Goal: Transaction & Acquisition: Purchase product/service

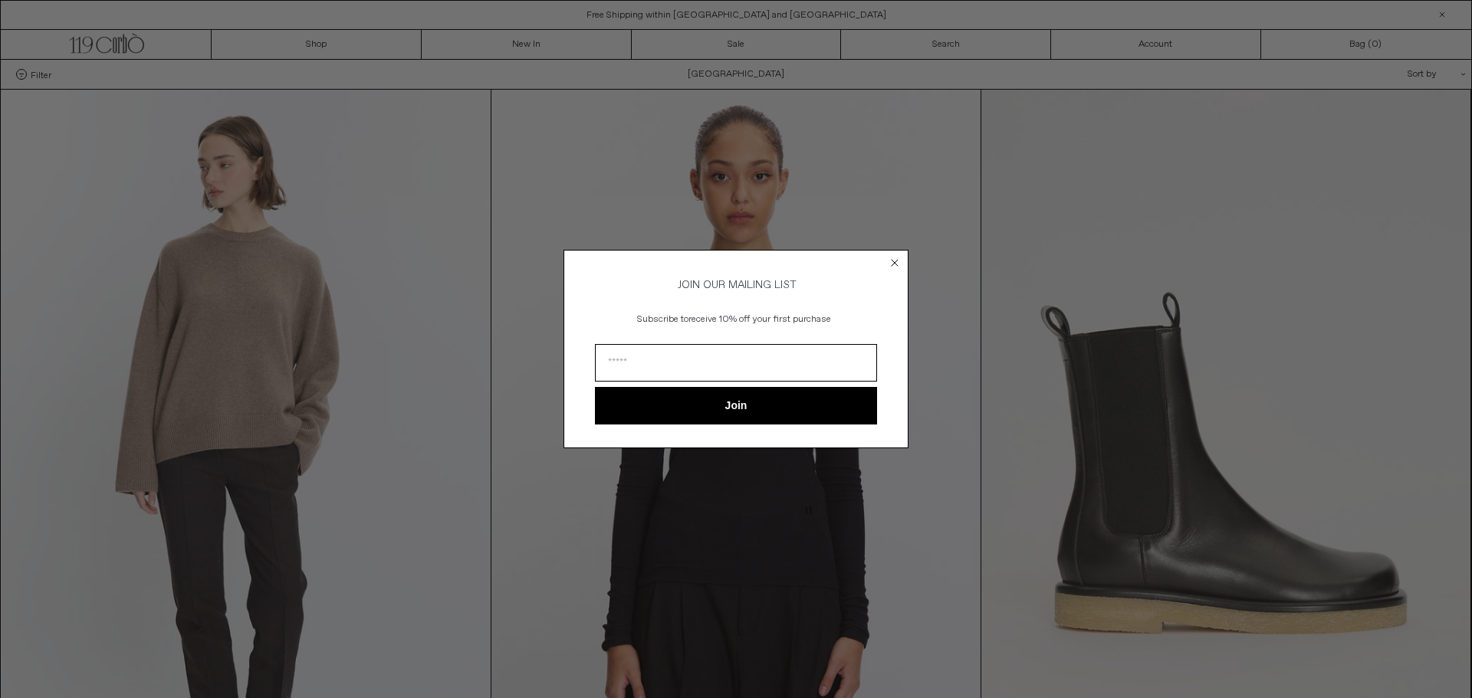
click at [891, 256] on circle "Close dialog" at bounding box center [895, 263] width 15 height 15
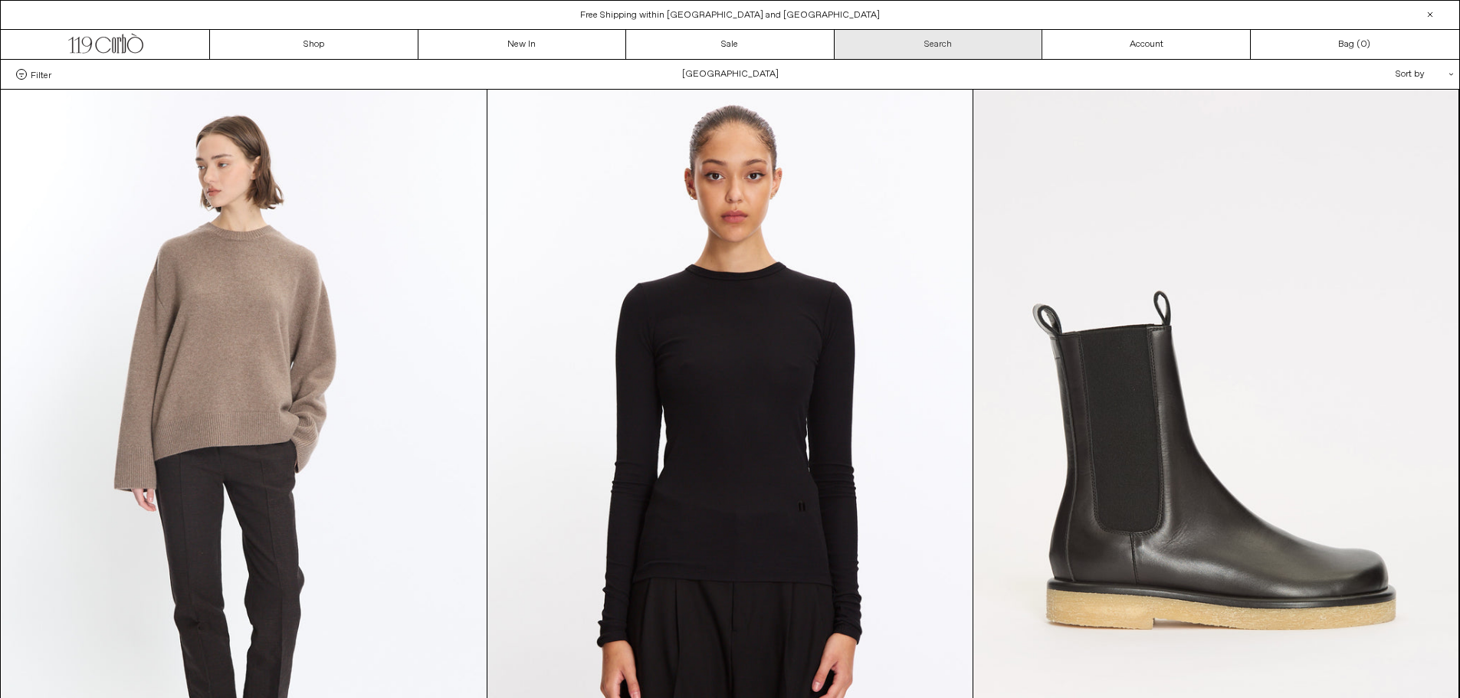
click at [911, 41] on link "Search" at bounding box center [939, 44] width 209 height 29
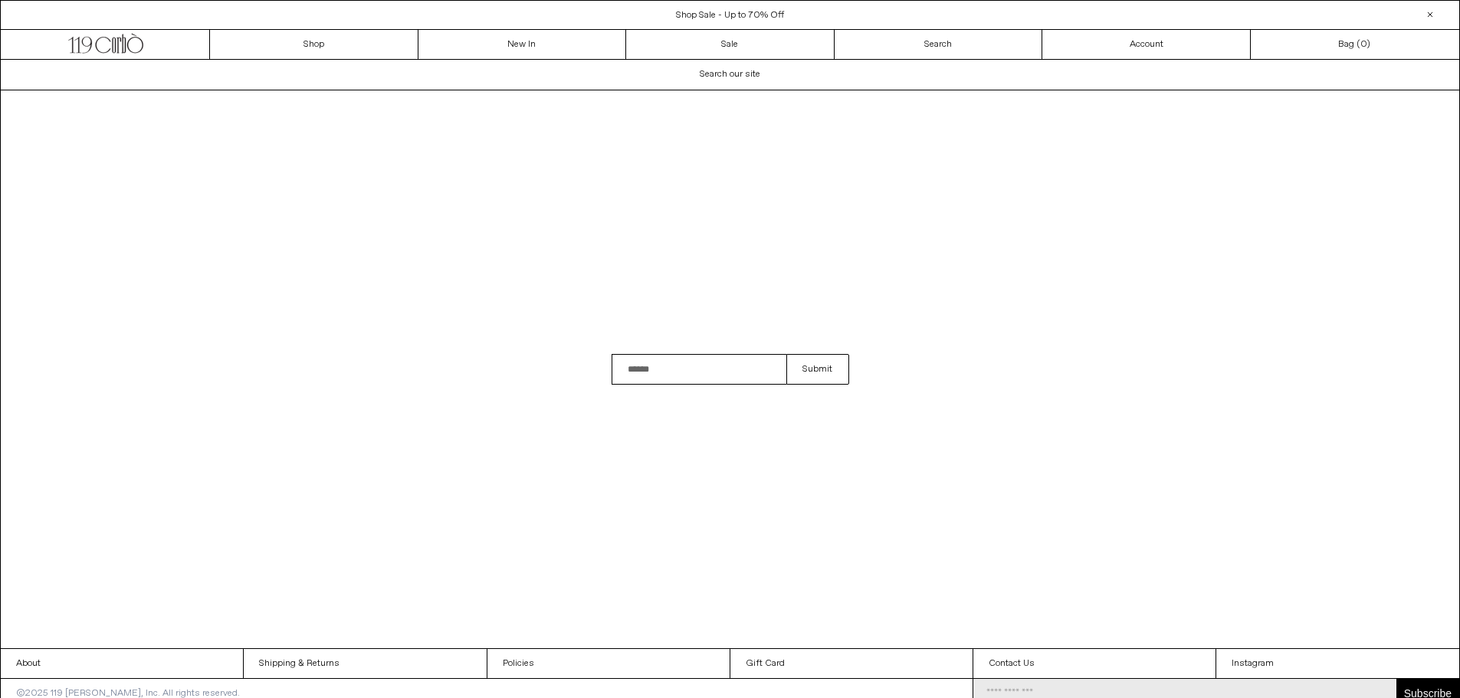
click at [709, 376] on input "Search" at bounding box center [700, 369] width 176 height 31
type input "****"
click at [836, 378] on button "Submit" at bounding box center [817, 369] width 62 height 31
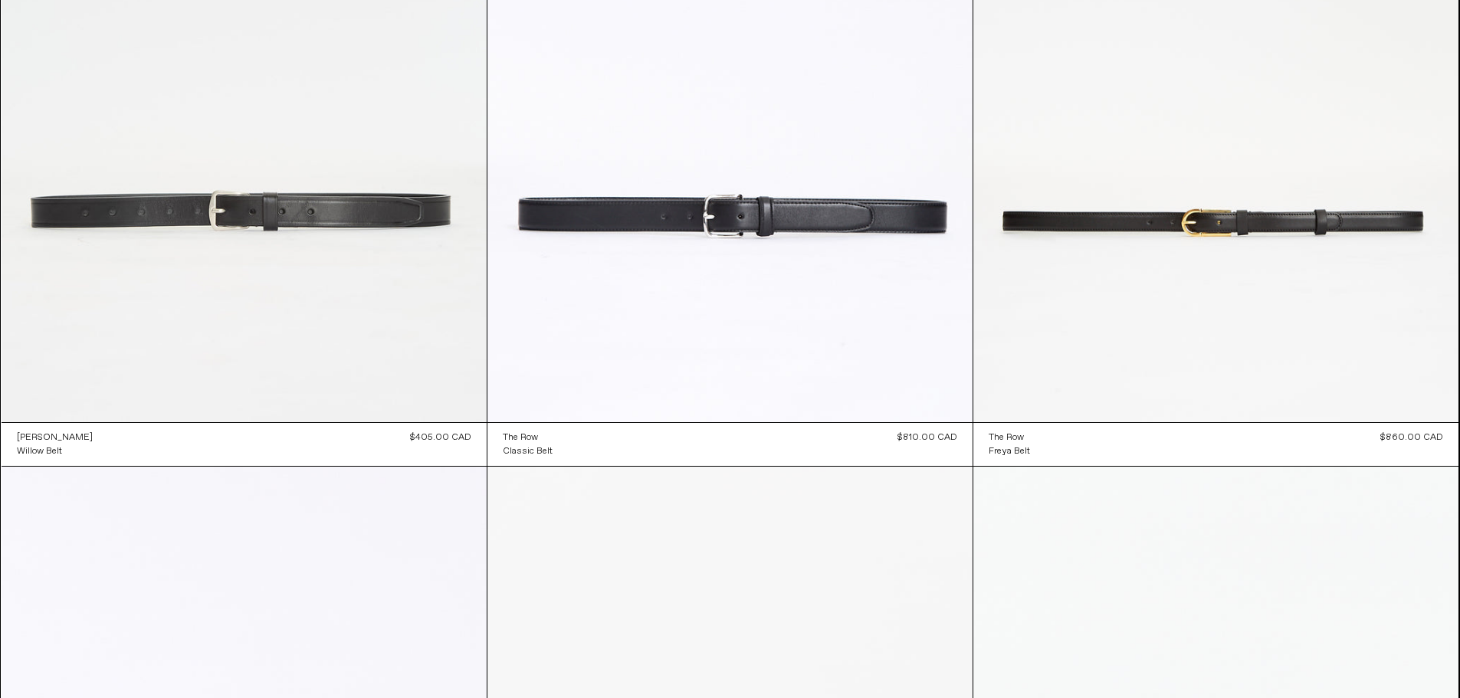
scroll to position [460, 0]
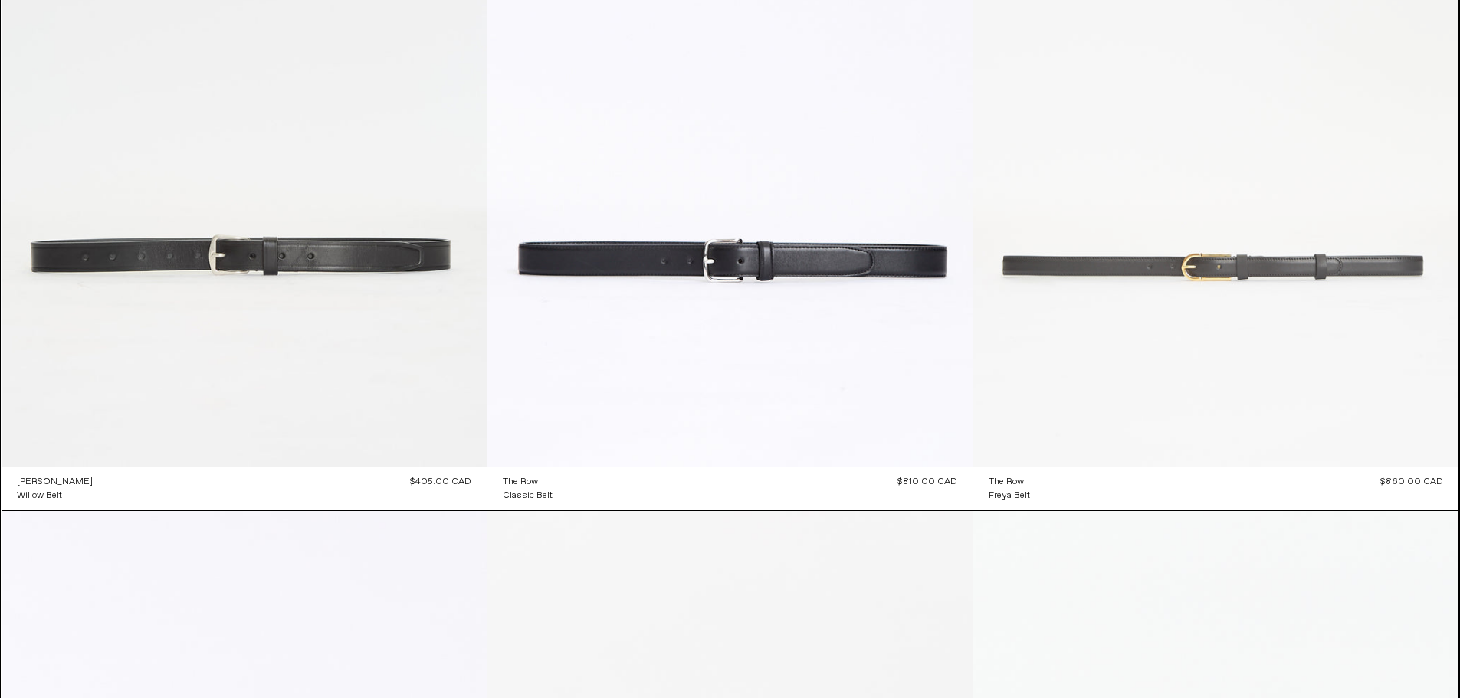
click at [1147, 266] on at bounding box center [1216, 103] width 485 height 728
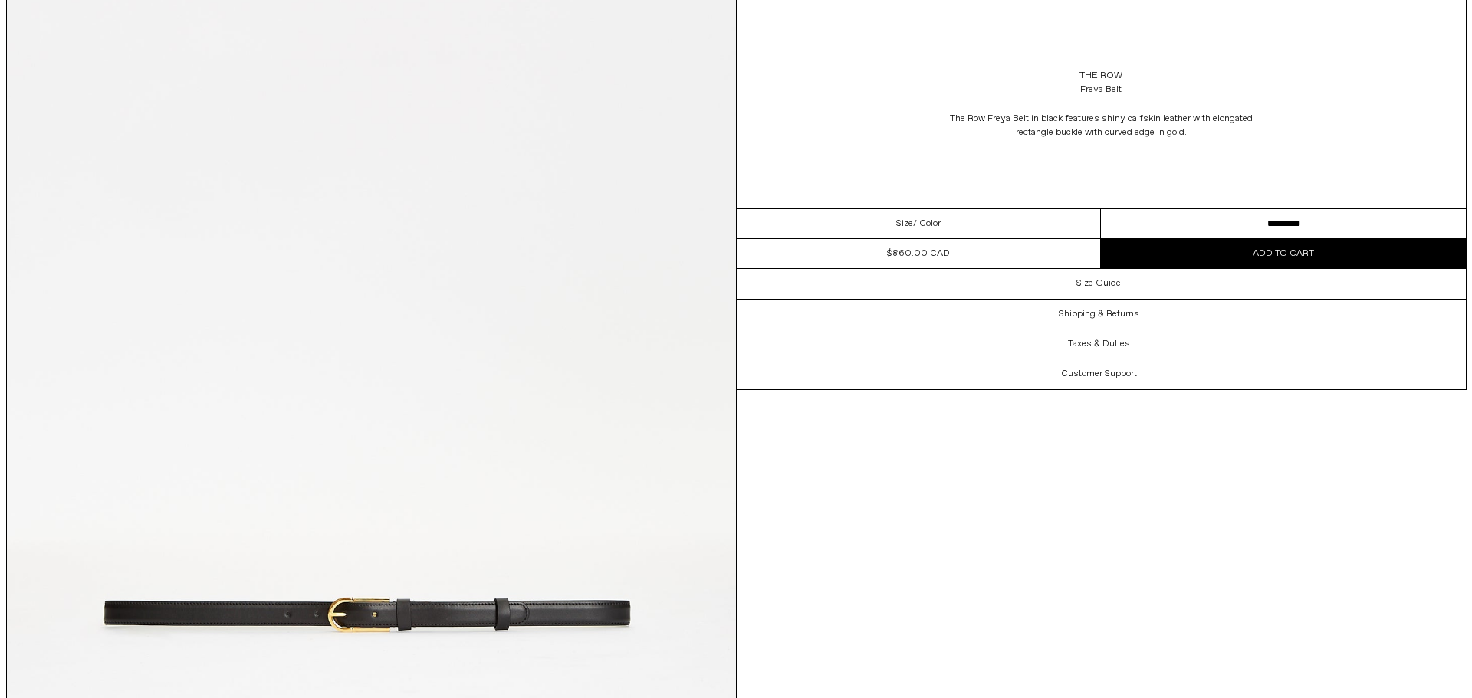
scroll to position [383, 0]
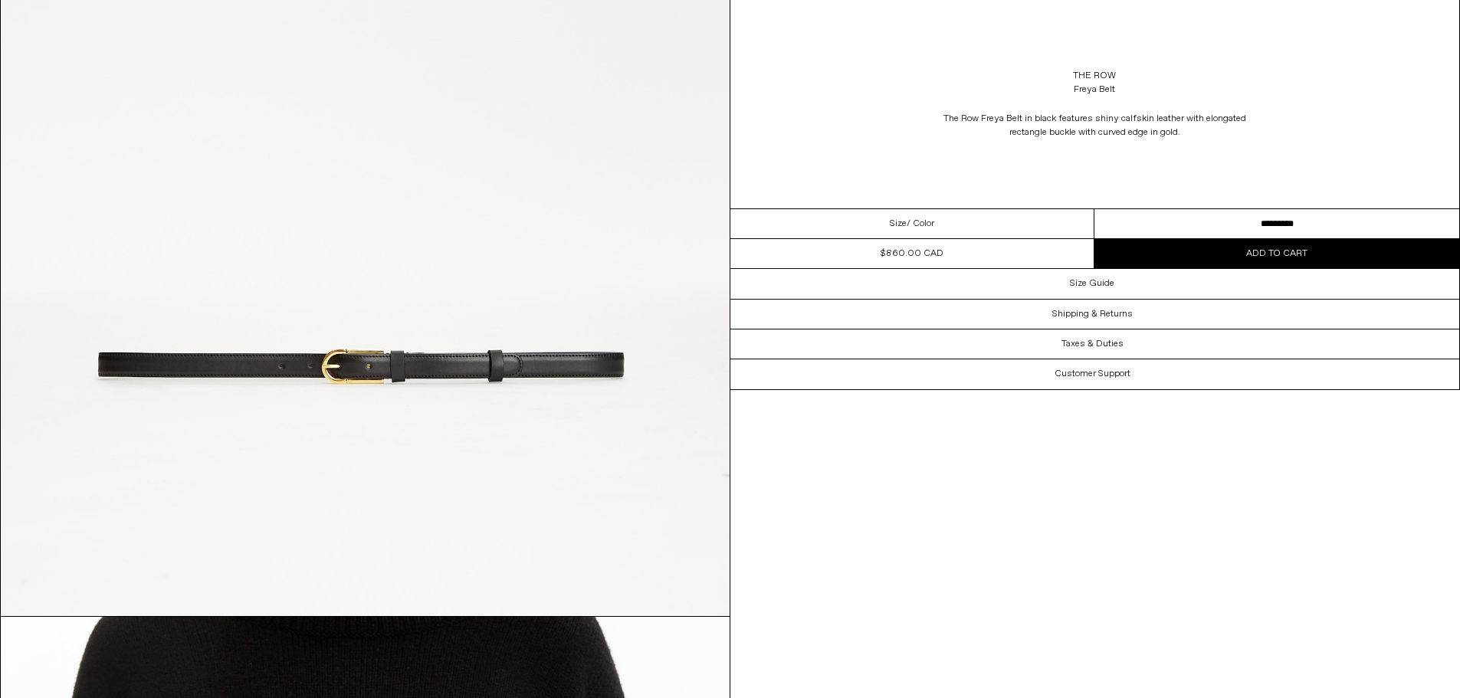
click at [399, 344] on img at bounding box center [365, 161] width 729 height 911
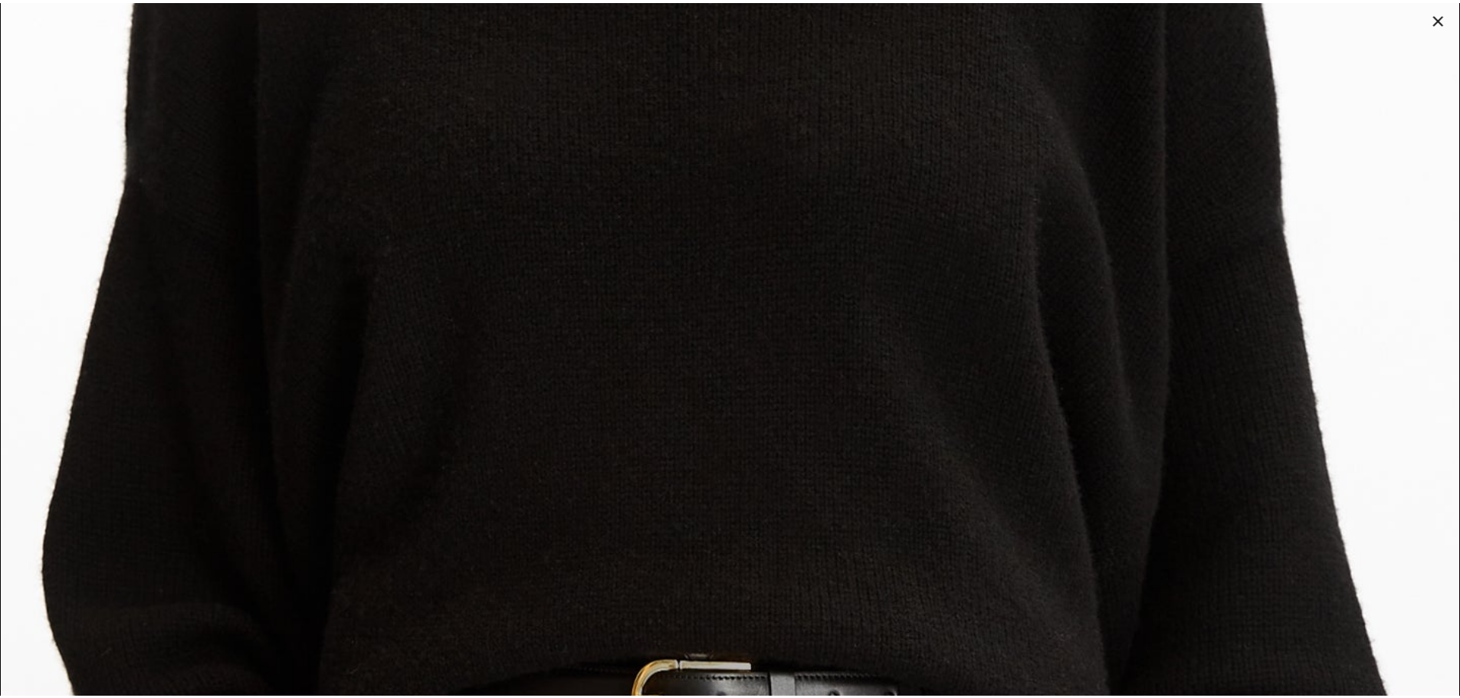
scroll to position [2453, 0]
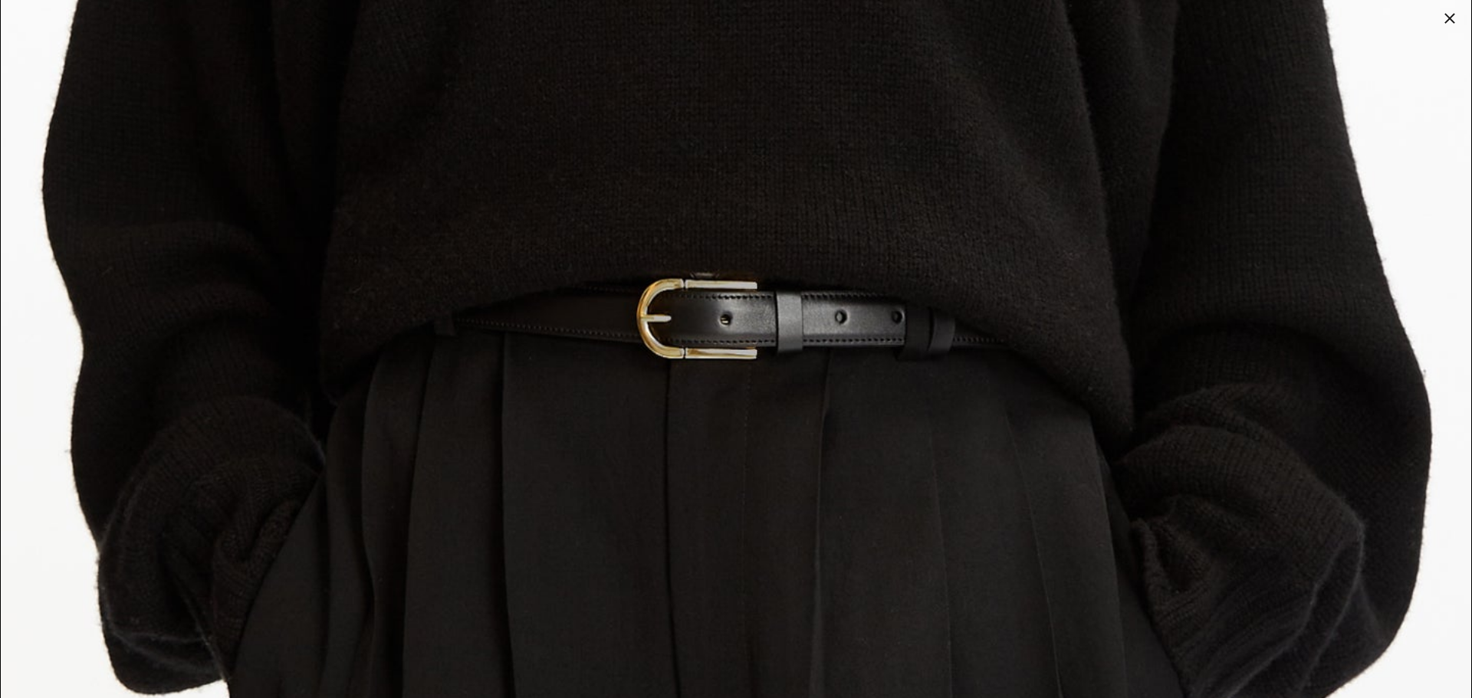
click at [1443, 21] on div at bounding box center [1449, 18] width 21 height 21
